Goal: Communication & Community: Answer question/provide support

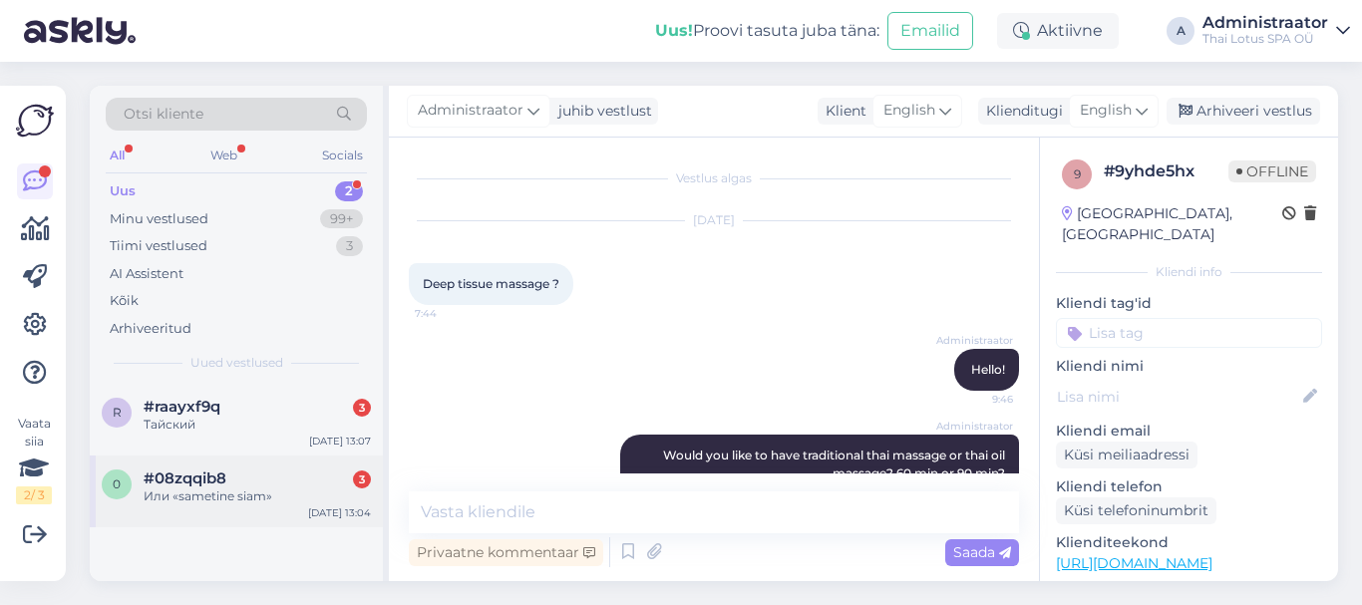
scroll to position [129, 0]
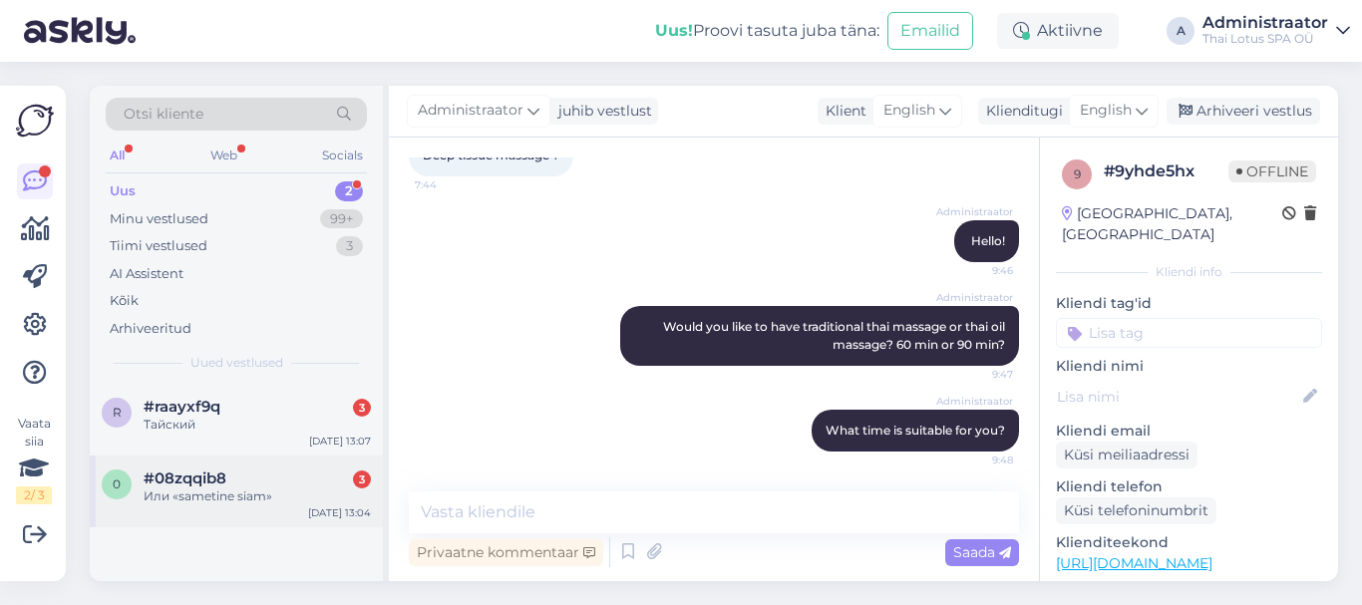
click at [240, 488] on div "Или «sametine siam»" at bounding box center [257, 497] width 227 height 18
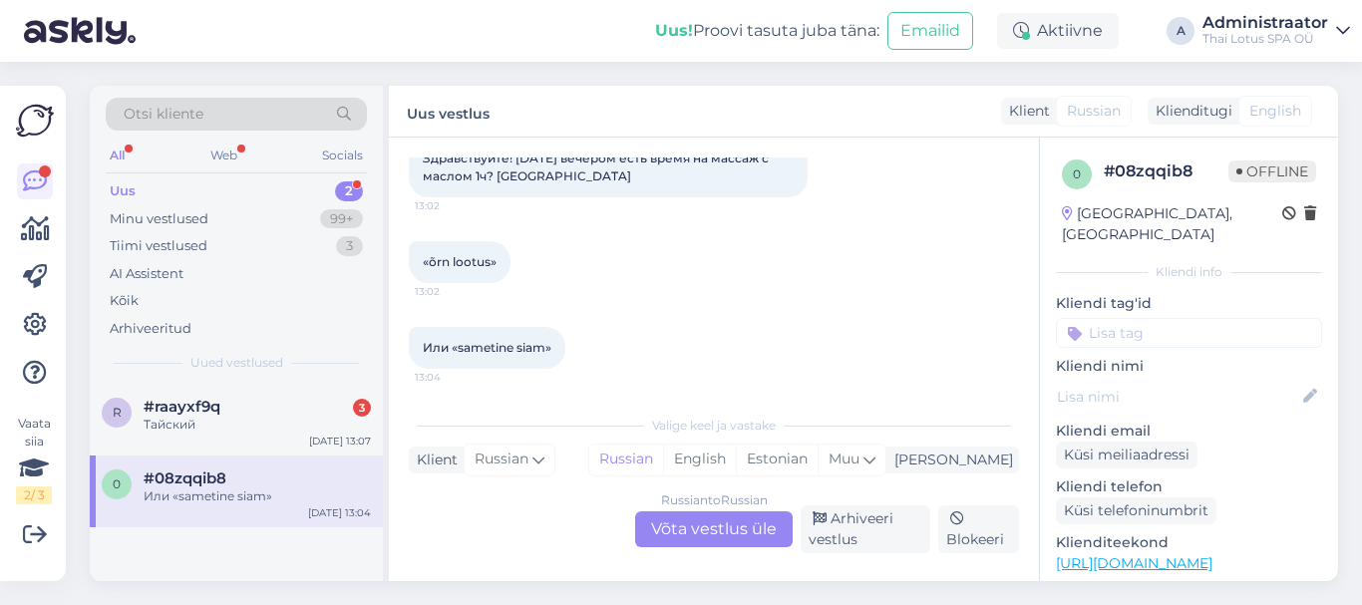
scroll to position [130, 0]
click at [728, 530] on div "Russian to Russian Võta vestlus üle" at bounding box center [714, 529] width 158 height 36
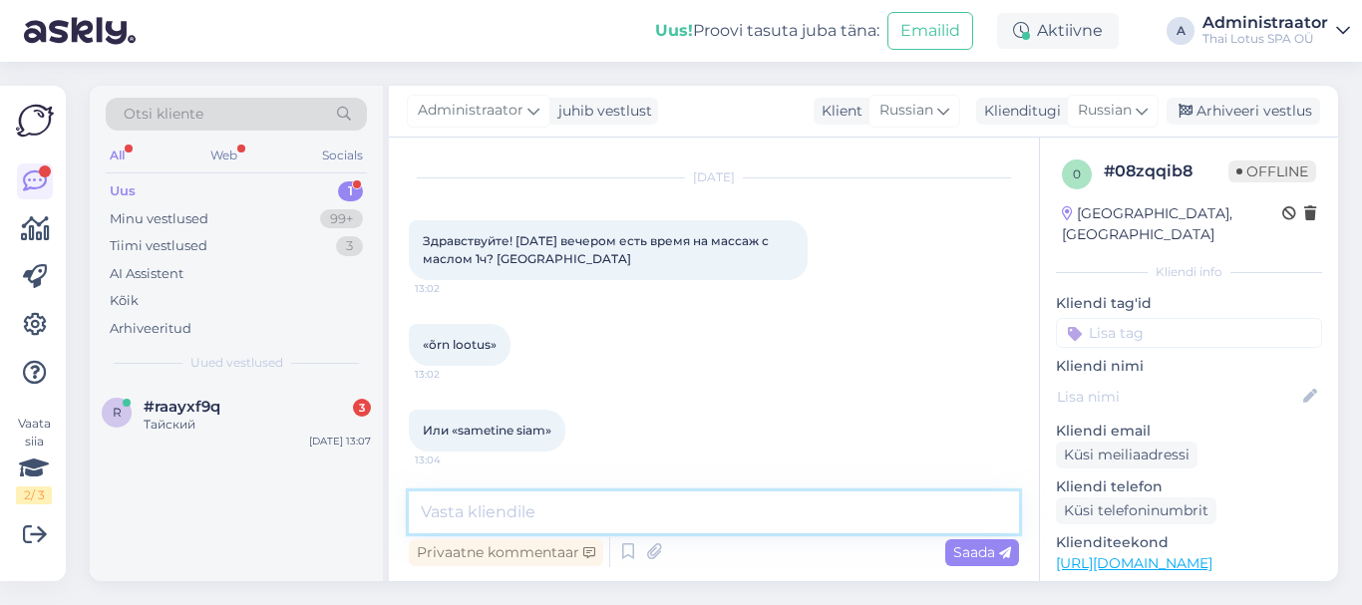
click at [659, 515] on textarea at bounding box center [714, 513] width 610 height 42
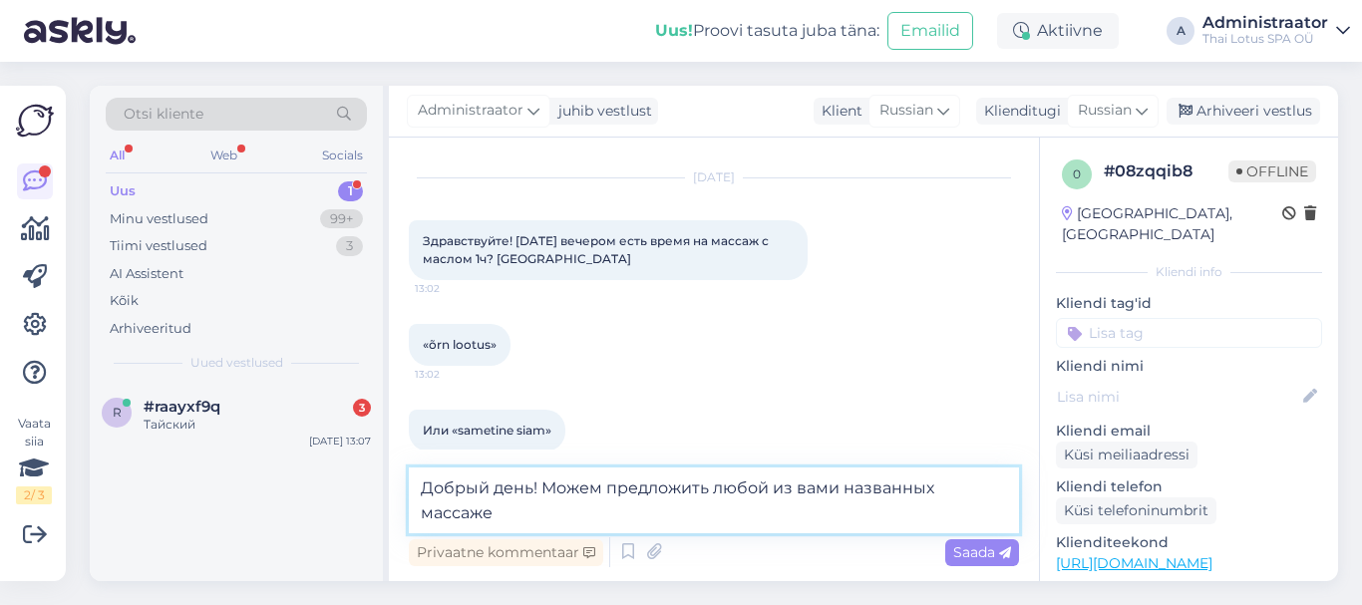
scroll to position [67, 0]
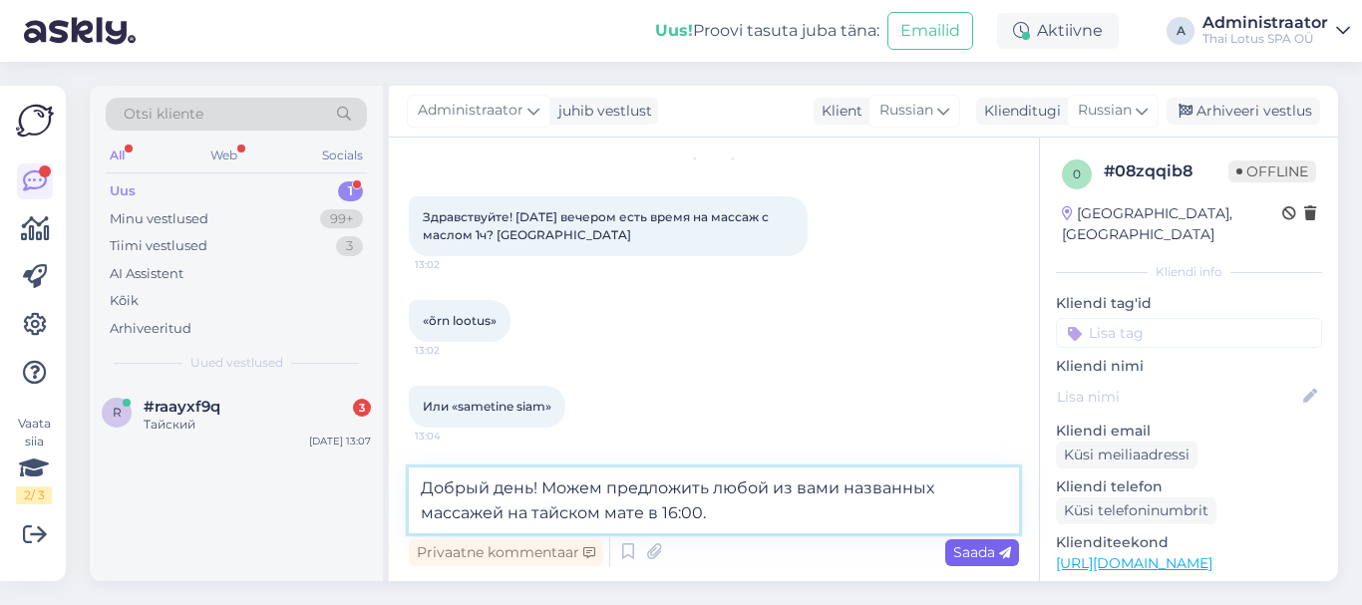
type textarea "Добрый день! Можем предложить любой из вами названных массажей на тайском мате …"
click at [965, 549] on span "Saada" at bounding box center [982, 552] width 58 height 18
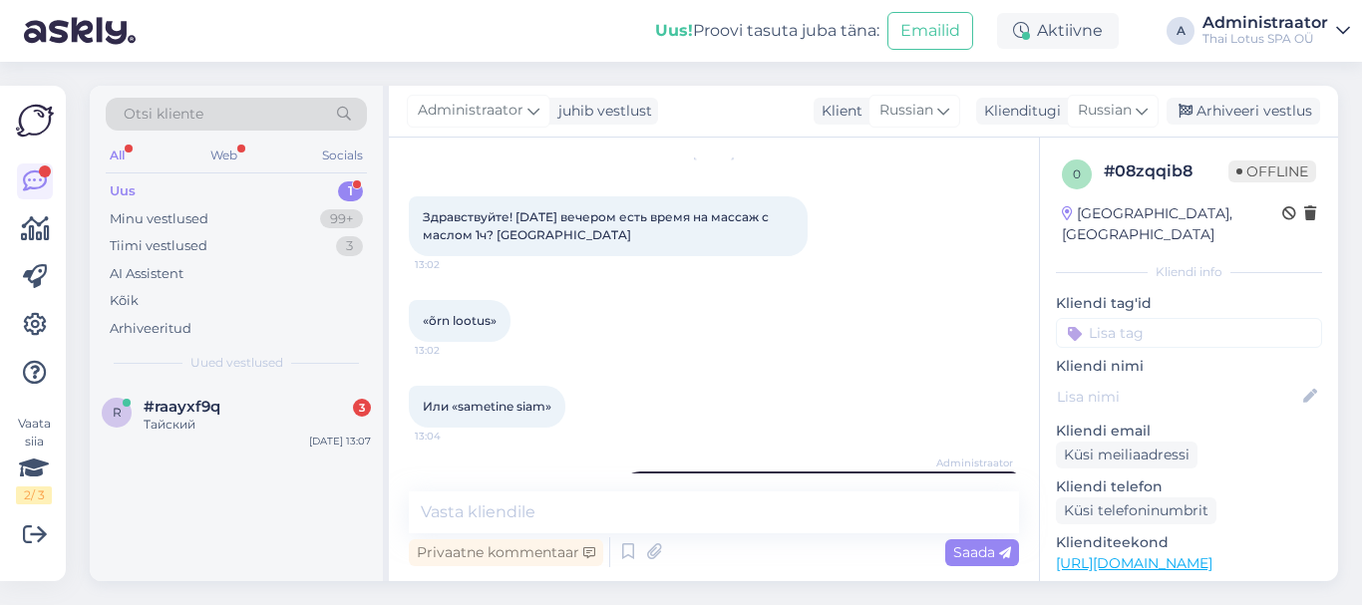
scroll to position [147, 0]
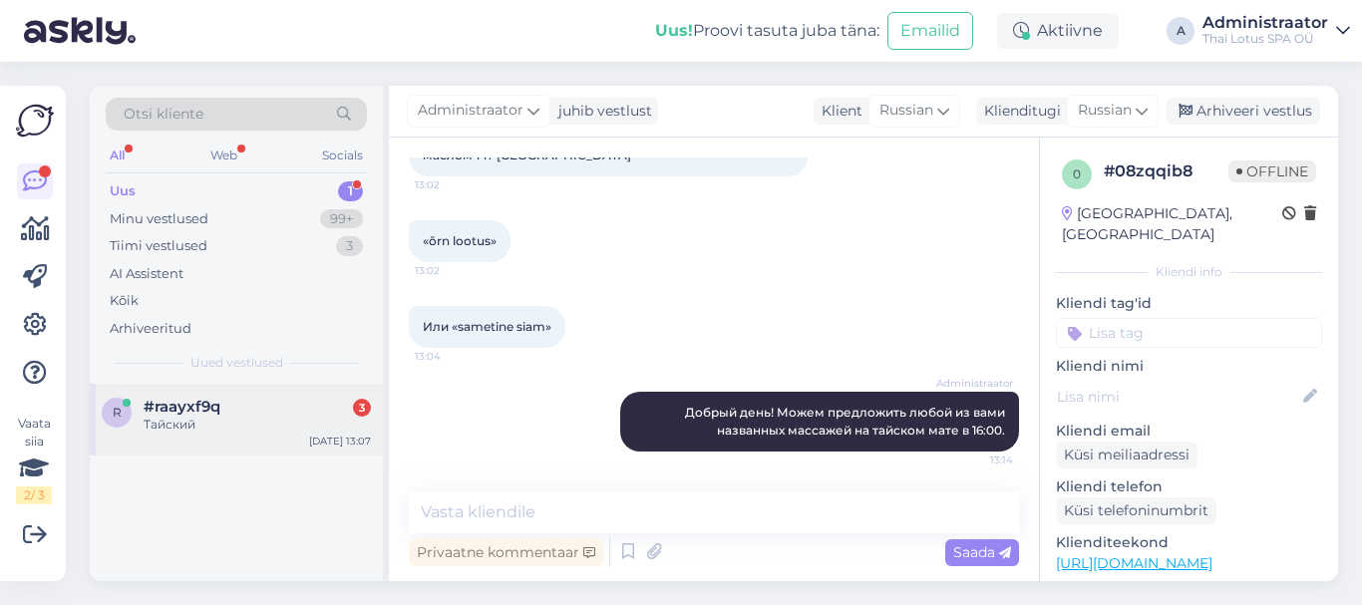
click at [160, 424] on div "Тайский" at bounding box center [257, 425] width 227 height 18
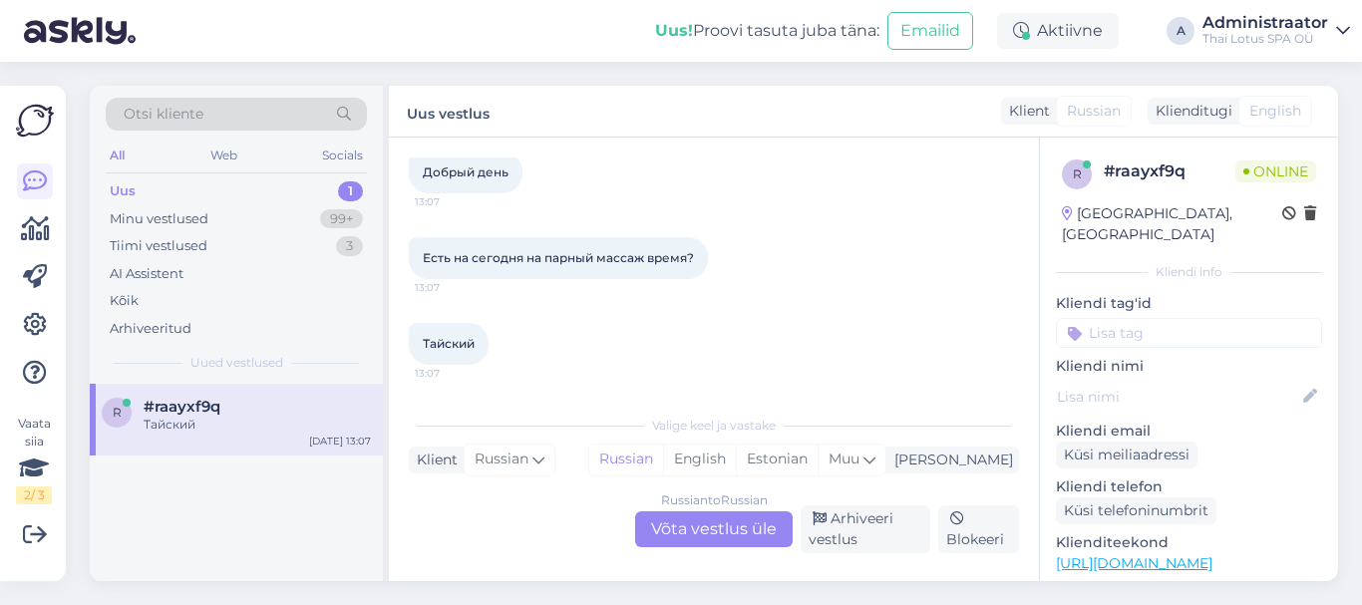
scroll to position [112, 0]
click at [696, 527] on div "Russian to Russian Võta vestlus üle" at bounding box center [714, 529] width 158 height 36
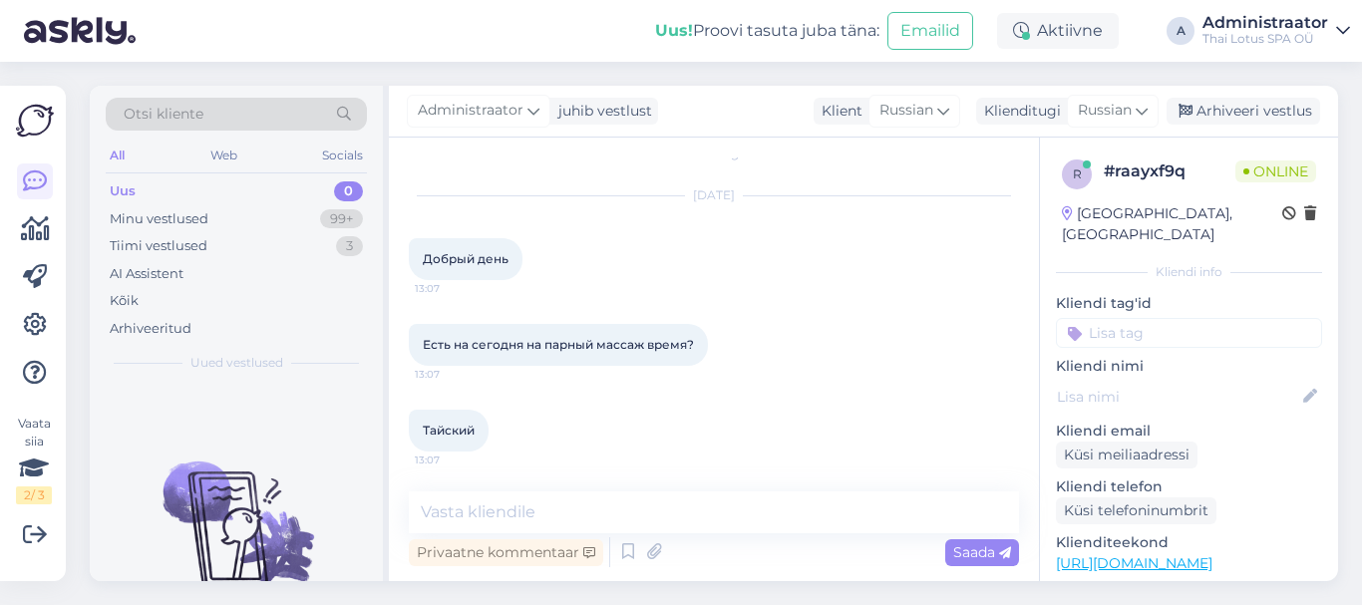
scroll to position [25, 0]
click at [790, 510] on textarea at bounding box center [714, 513] width 610 height 42
type textarea "L"
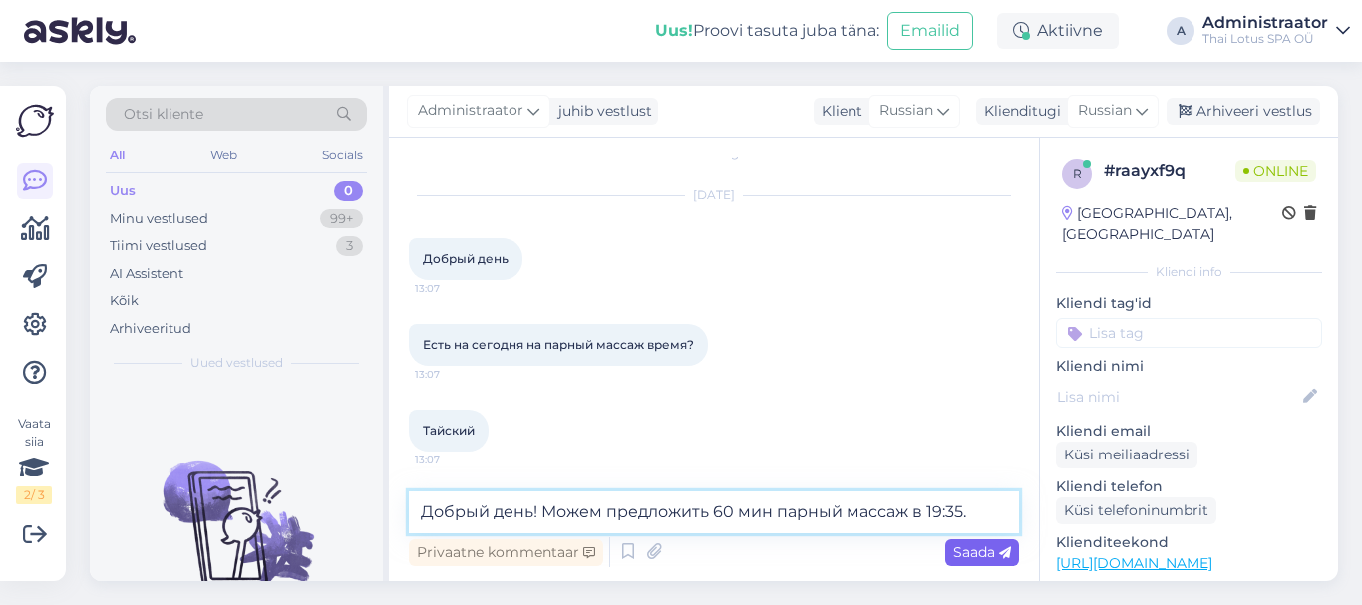
type textarea "Добрый день! Можем предложить 60 мин парный массаж в 19:35."
click at [974, 549] on span "Saada" at bounding box center [982, 552] width 58 height 18
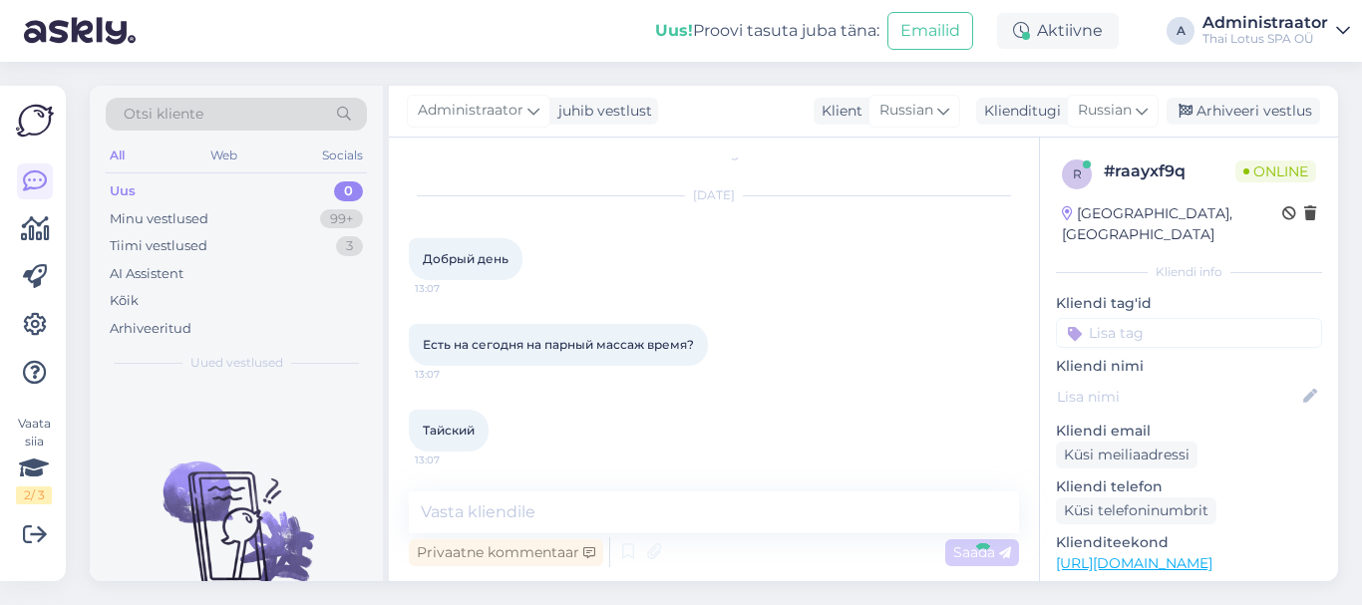
scroll to position [129, 0]
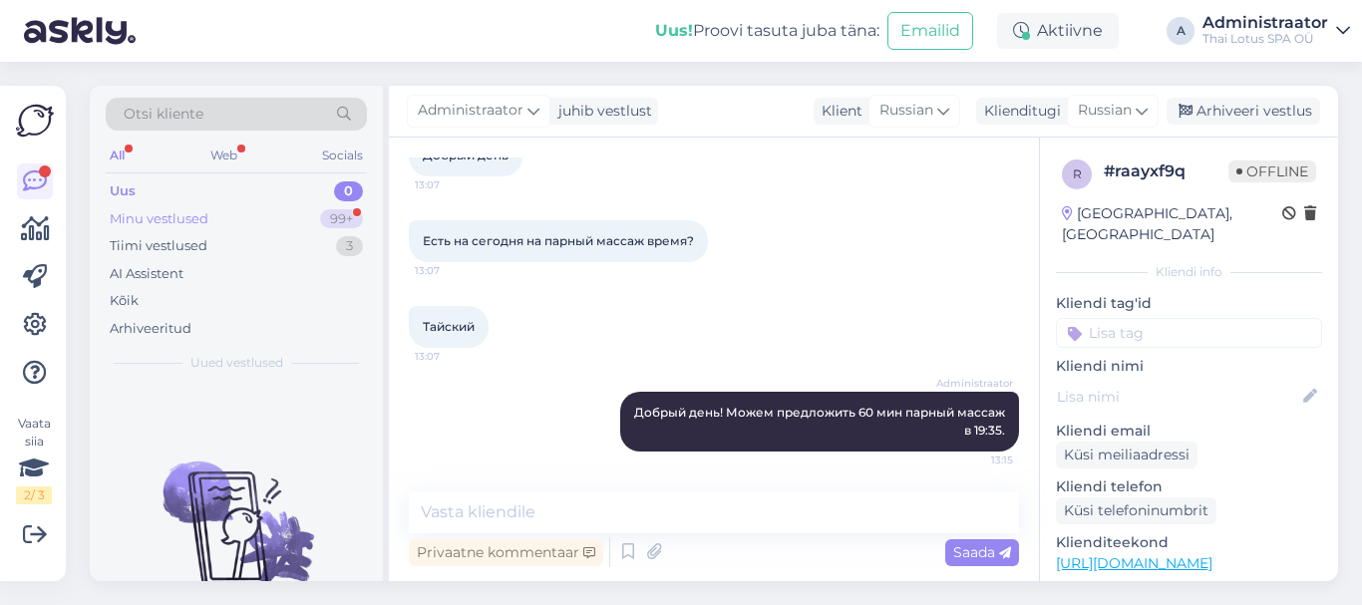
click at [196, 217] on div "Minu vestlused" at bounding box center [159, 219] width 99 height 20
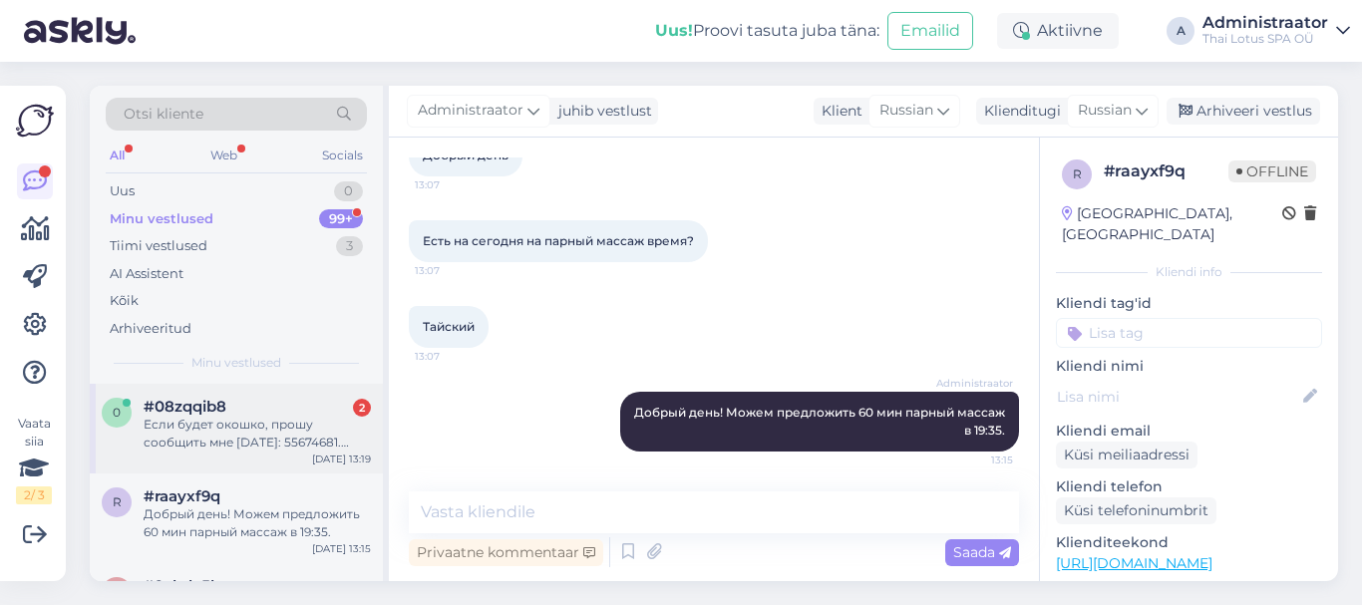
click at [280, 433] on div "Если будет окошко, прошу сообщить мне [DATE]: 55674681. [GEOGRAPHIC_DATA]" at bounding box center [257, 434] width 227 height 36
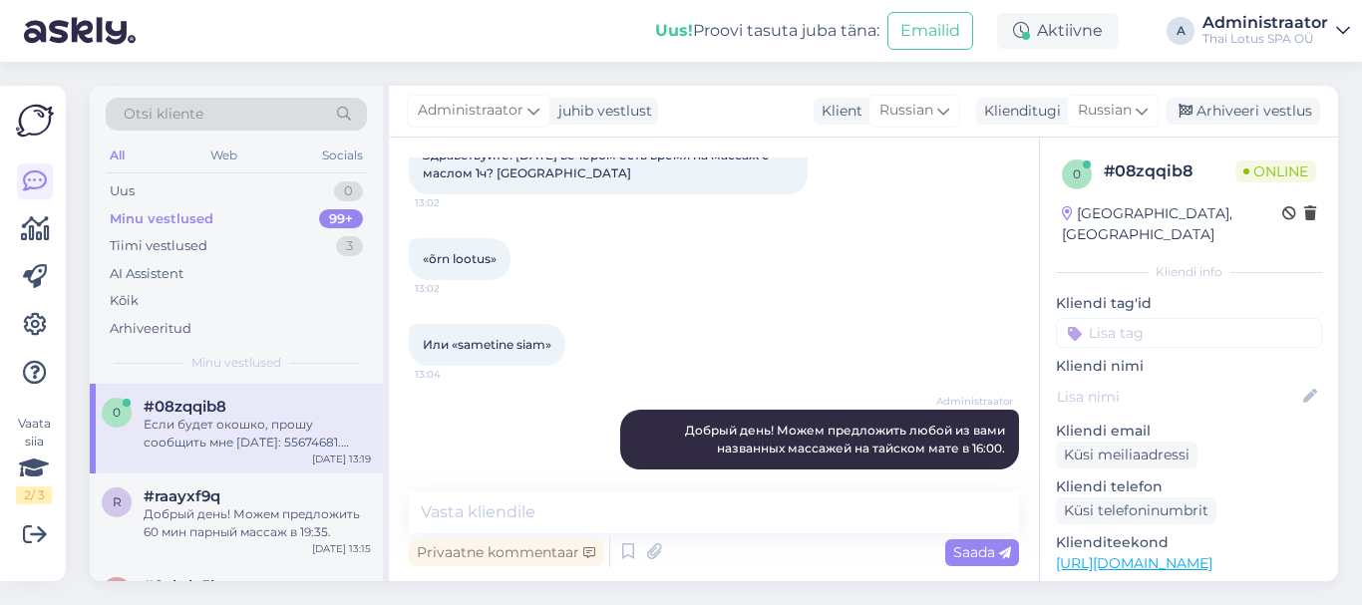
scroll to position [336, 0]
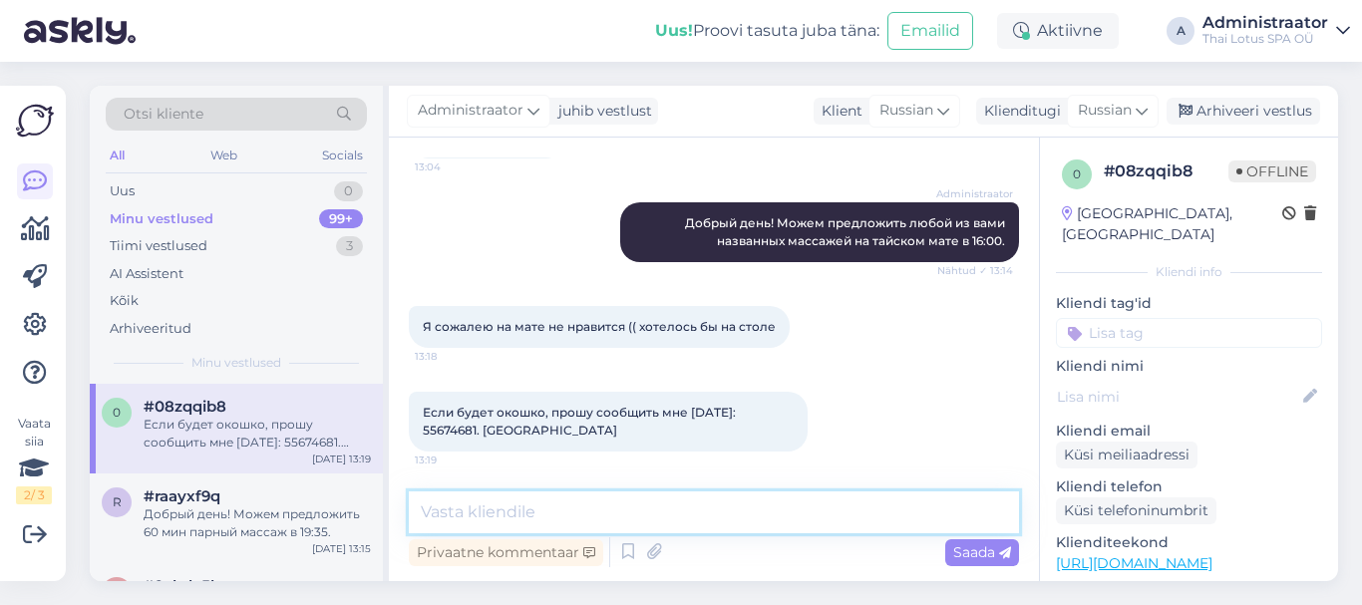
click at [494, 523] on textarea at bounding box center [714, 513] width 610 height 42
type textarea "D"
click at [207, 210] on div "Minu vestlused" at bounding box center [162, 219] width 104 height 20
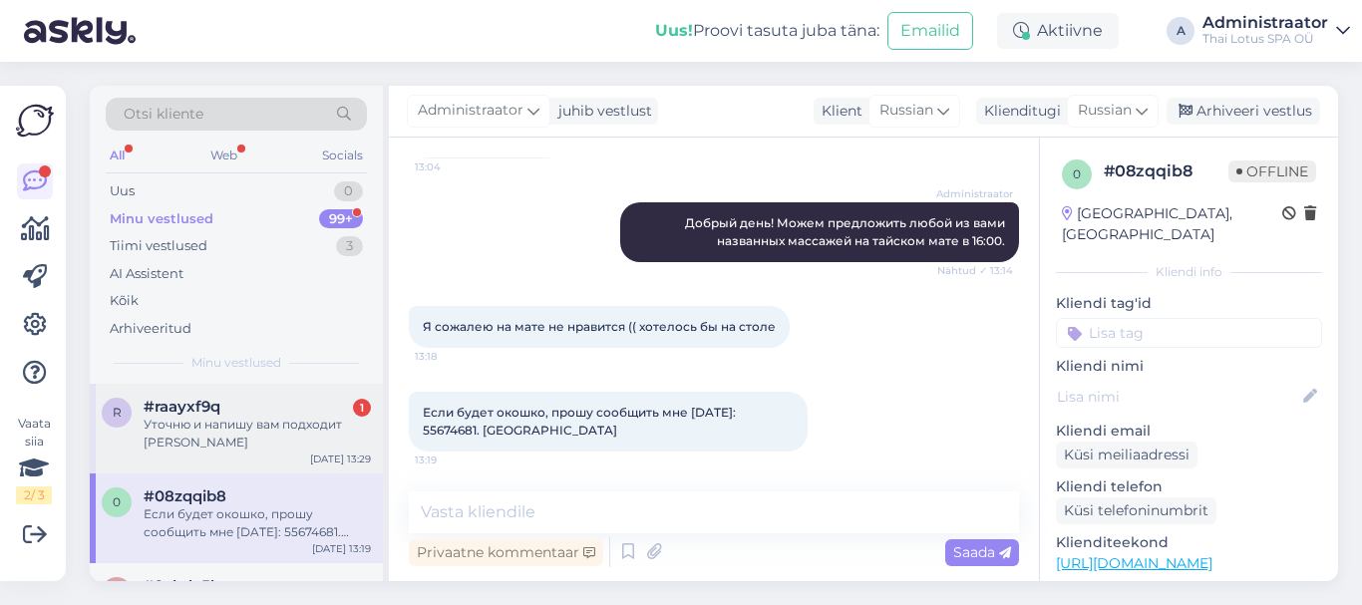
click at [218, 426] on div "Уточню и напишу вам подходит [PERSON_NAME]" at bounding box center [257, 434] width 227 height 36
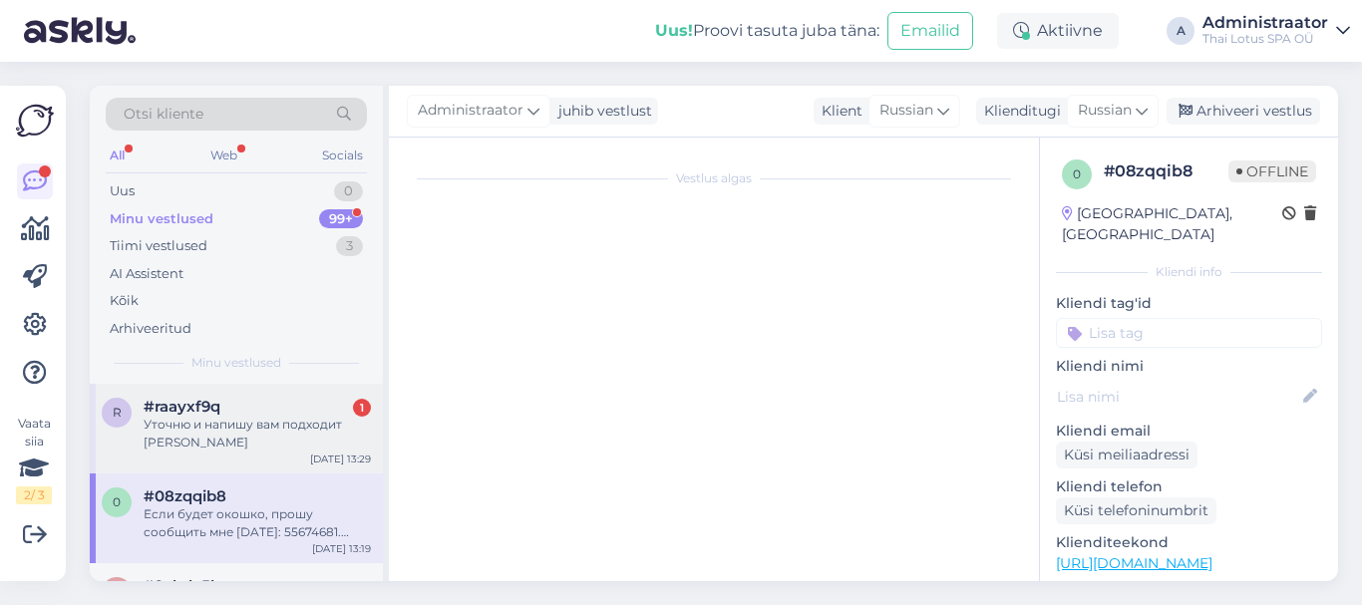
scroll to position [214, 0]
